Goal: Information Seeking & Learning: Find specific page/section

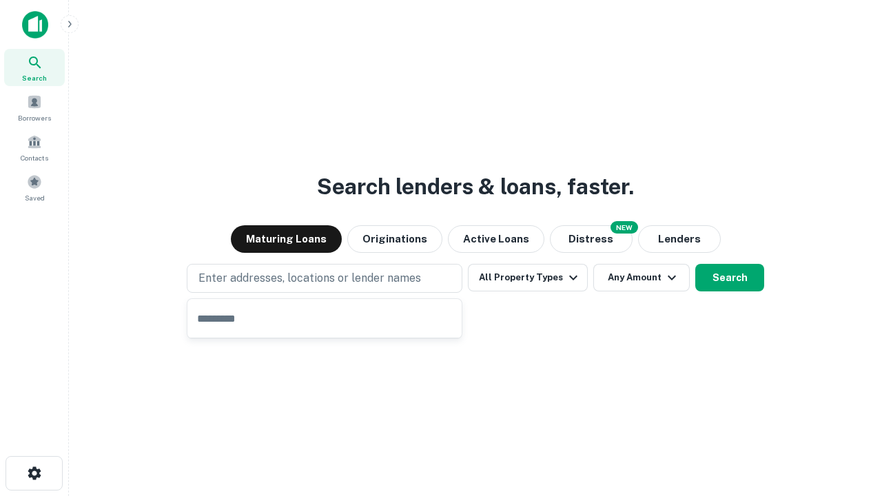
type input "**********"
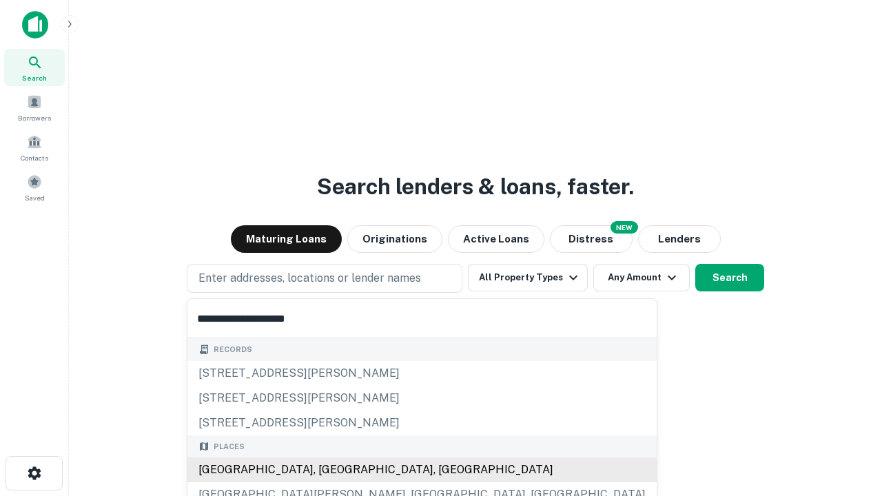
click at [329, 470] on div "Santa Monica, CA, USA" at bounding box center [421, 470] width 469 height 25
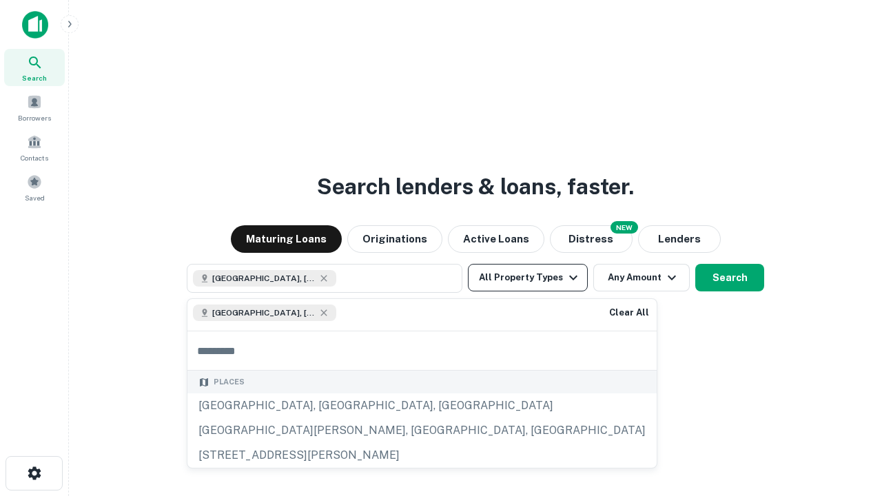
click at [528, 278] on button "All Property Types" at bounding box center [528, 278] width 120 height 28
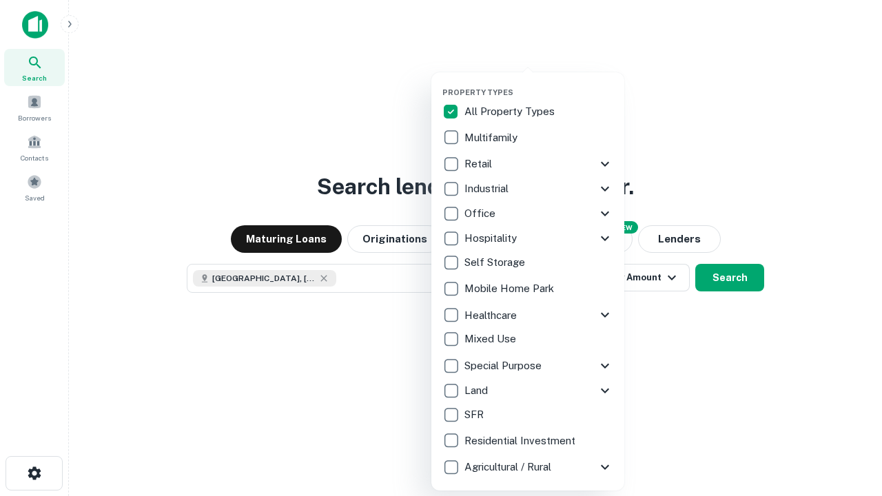
click at [539, 83] on button "button" at bounding box center [538, 83] width 193 height 1
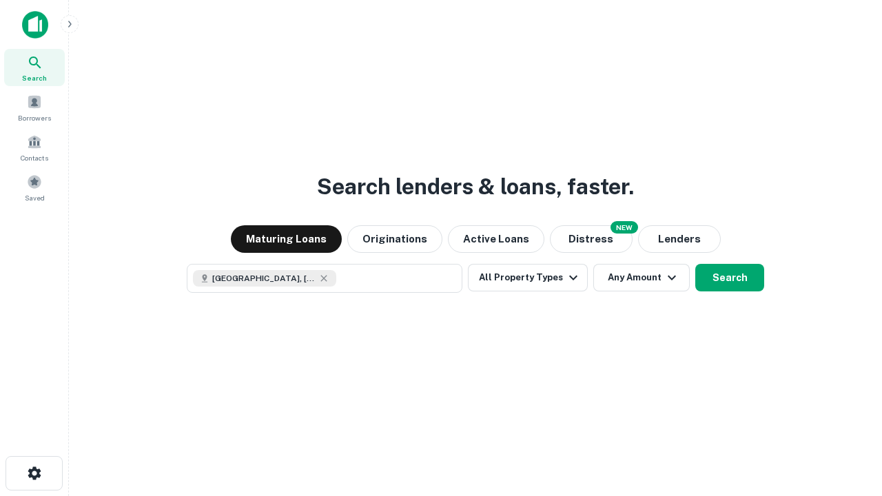
scroll to position [22, 0]
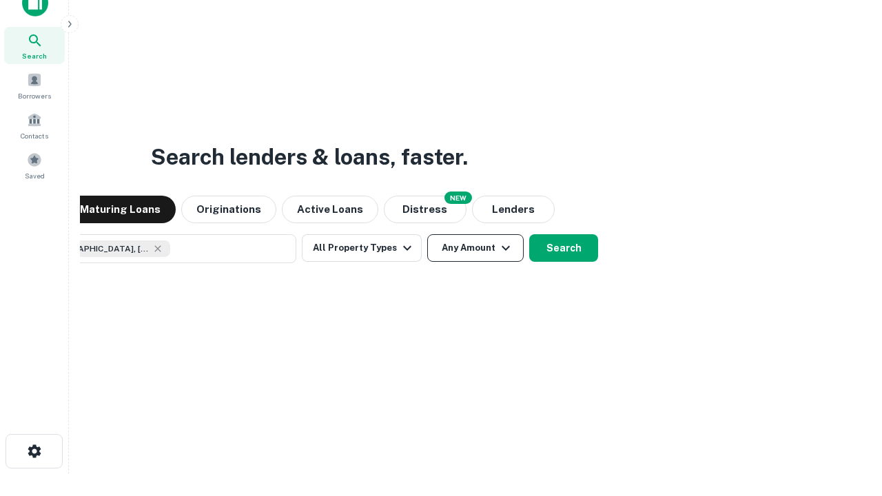
click at [427, 234] on button "Any Amount" at bounding box center [475, 248] width 96 height 28
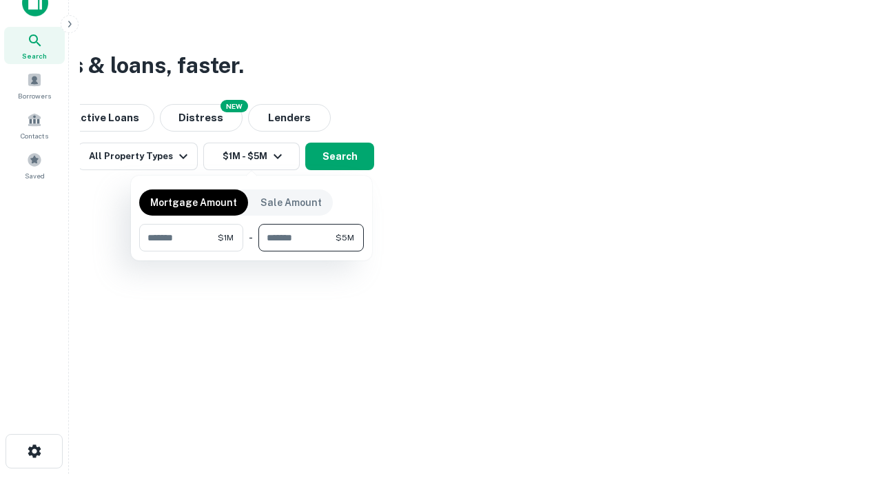
type input "*******"
click at [252, 252] on button "button" at bounding box center [251, 252] width 225 height 1
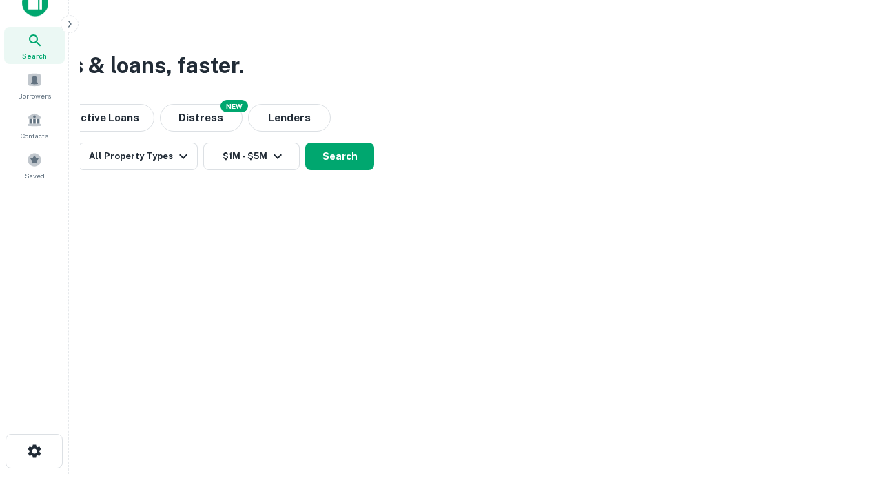
scroll to position [22, 0]
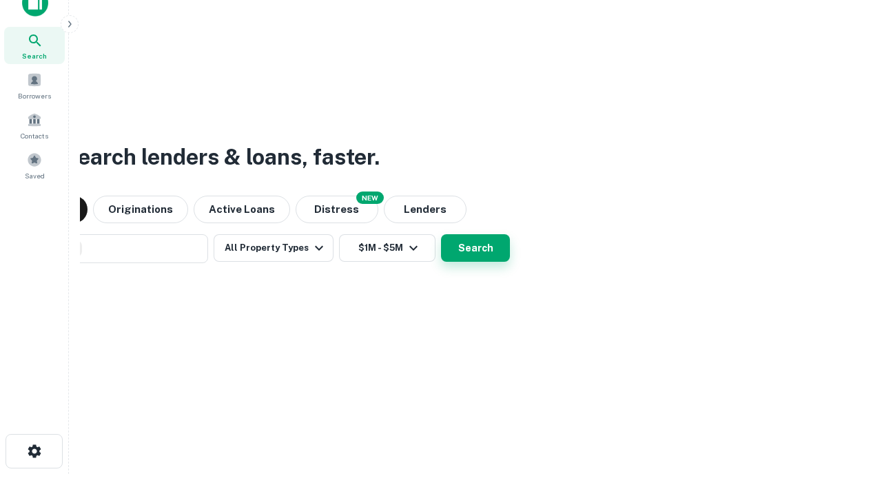
click at [441, 234] on button "Search" at bounding box center [475, 248] width 69 height 28
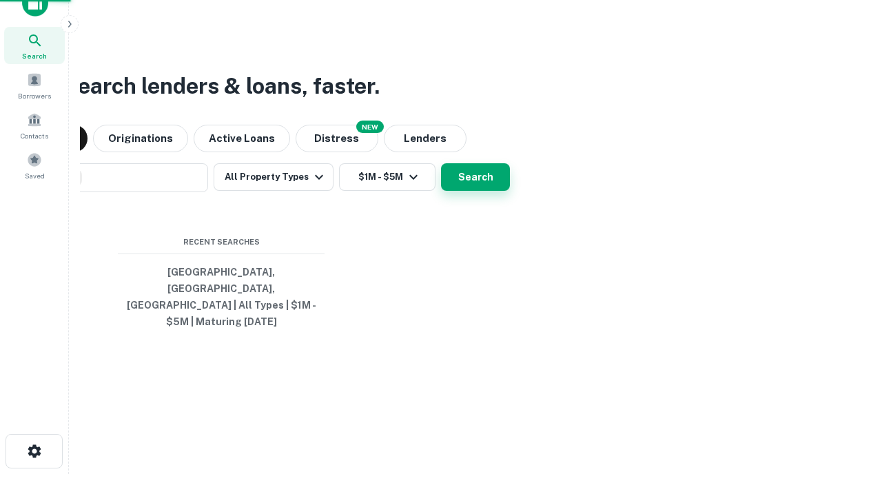
scroll to position [45, 390]
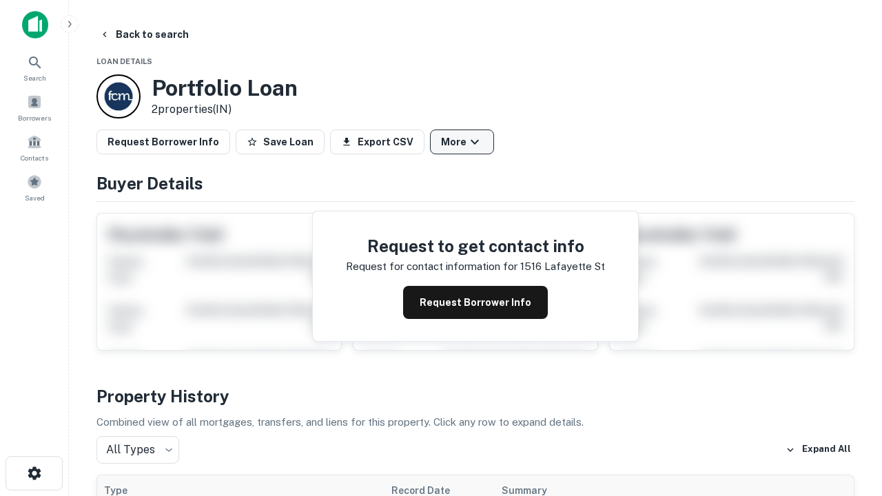
click at [462, 142] on button "More" at bounding box center [462, 142] width 64 height 25
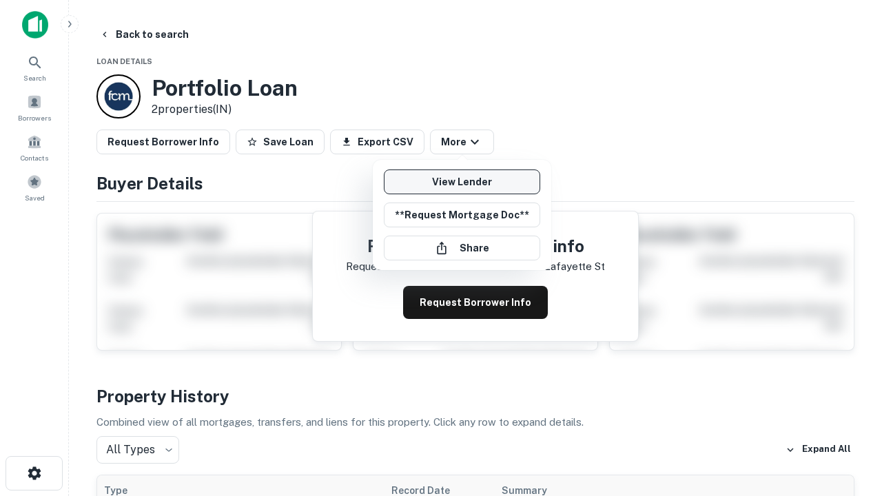
click at [462, 182] on link "View Lender" at bounding box center [462, 182] width 156 height 25
